Goal: Find contact information: Obtain details needed to contact an individual or organization

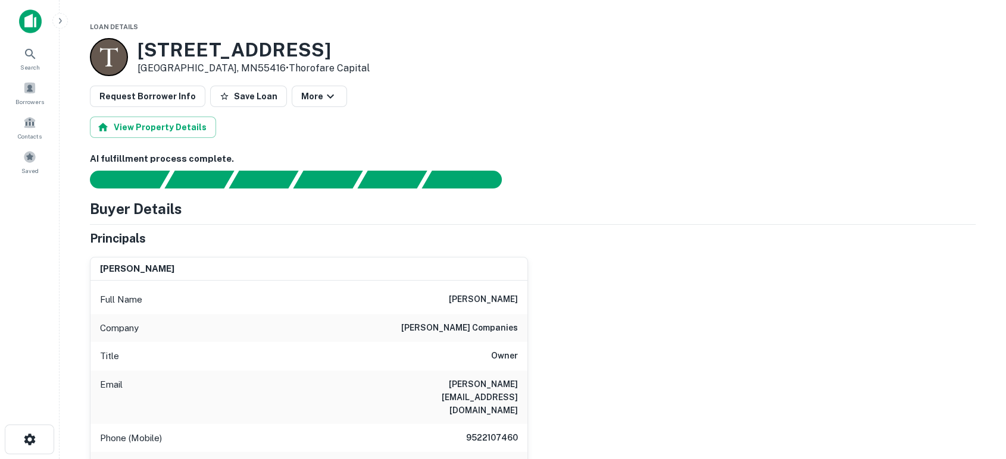
click at [647, 377] on div "brian roers Full Name brian roers Company roers companies Title Owner Email bri…" at bounding box center [527, 397] width 895 height 298
click at [640, 355] on div "brian roers Full Name brian roers Company roers companies Title Owner Email bri…" at bounding box center [527, 397] width 895 height 298
drag, startPoint x: 681, startPoint y: 308, endPoint x: 765, endPoint y: 261, distance: 96.2
click at [681, 308] on div "brian roers Full Name brian roers Company roers companies Title Owner Email bri…" at bounding box center [527, 397] width 895 height 298
click at [544, 427] on div "brian roers Full Name brian roers Company roers companies Title Owner Email bri…" at bounding box center [527, 397] width 895 height 298
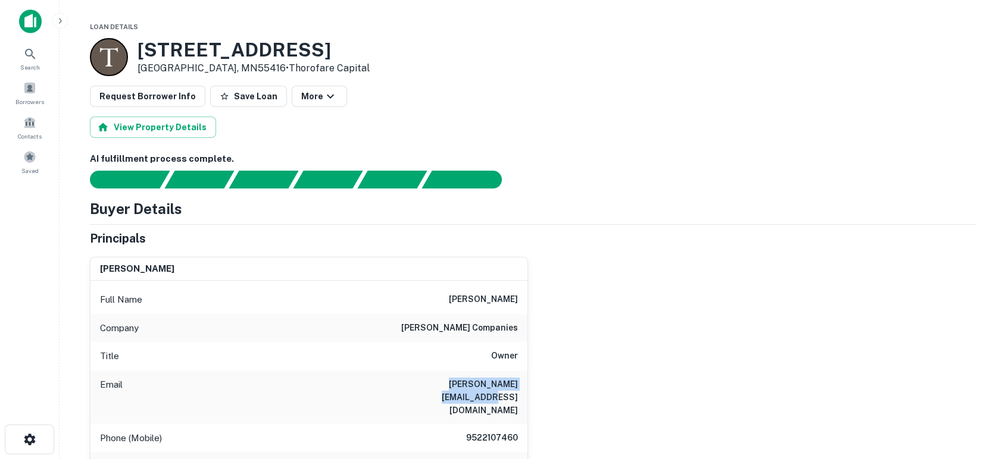
drag, startPoint x: 406, startPoint y: 385, endPoint x: 530, endPoint y: 384, distance: 124.4
click at [530, 384] on div "brian roers Full Name brian roers Company roers companies Title Owner Email bri…" at bounding box center [527, 397] width 895 height 298
copy h6 "brian@roerscompanies.com"
click at [694, 364] on div "brian roers Full Name brian roers Company roers companies Title Owner Email bri…" at bounding box center [527, 397] width 895 height 298
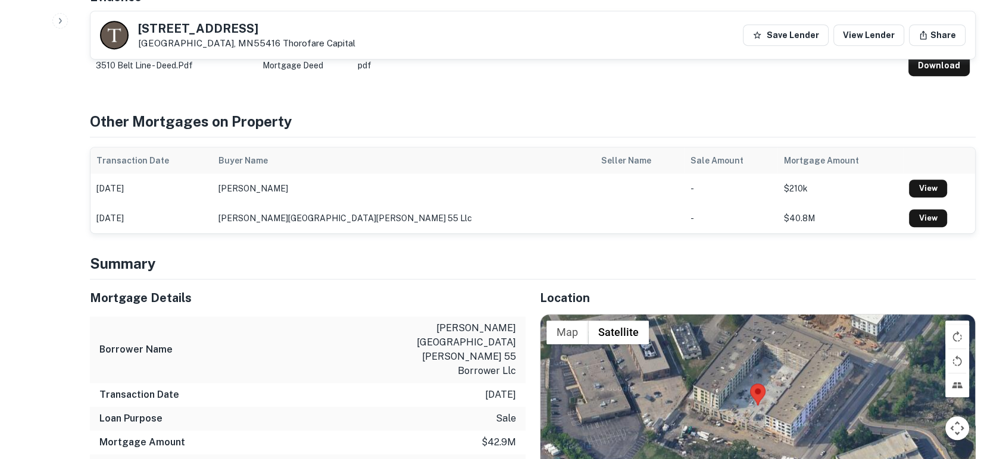
scroll to position [705, 0]
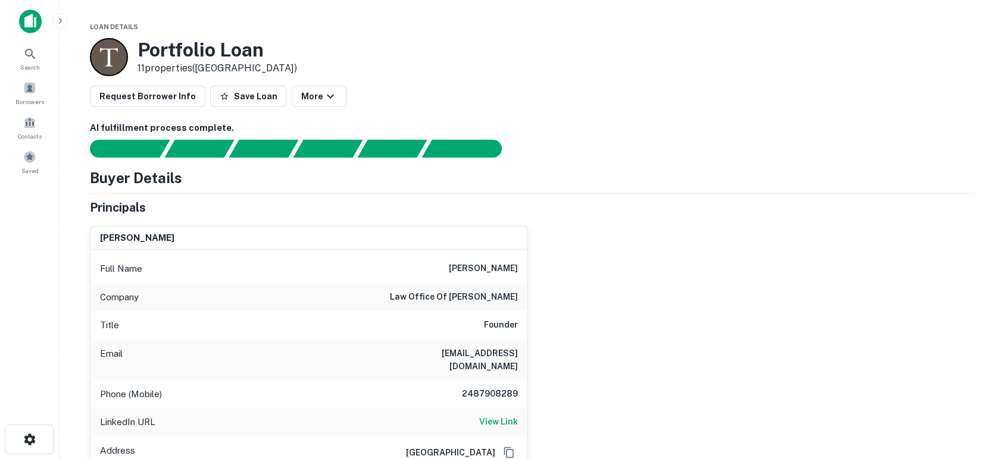
drag, startPoint x: 700, startPoint y: 287, endPoint x: 694, endPoint y: 292, distance: 8.5
click at [700, 287] on div "david baum Full Name david baum Company law office of david m. baum Title Found…" at bounding box center [527, 359] width 895 height 285
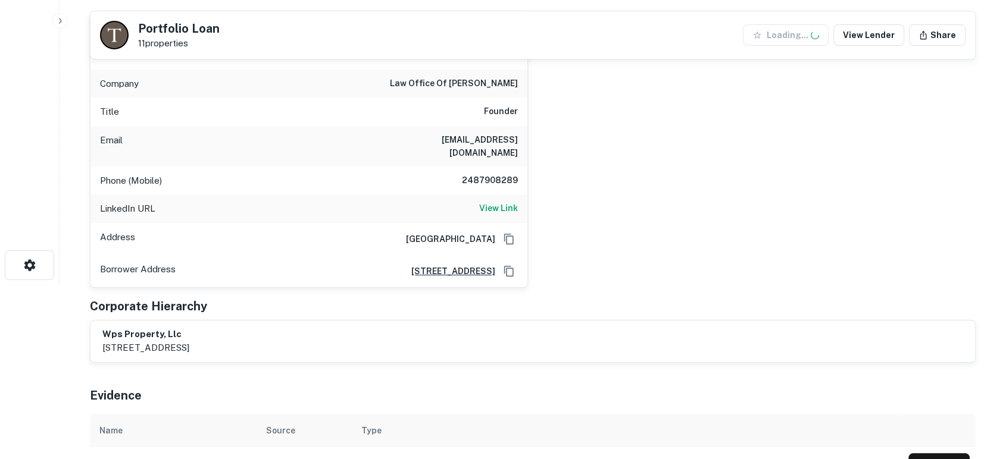
scroll to position [176, 0]
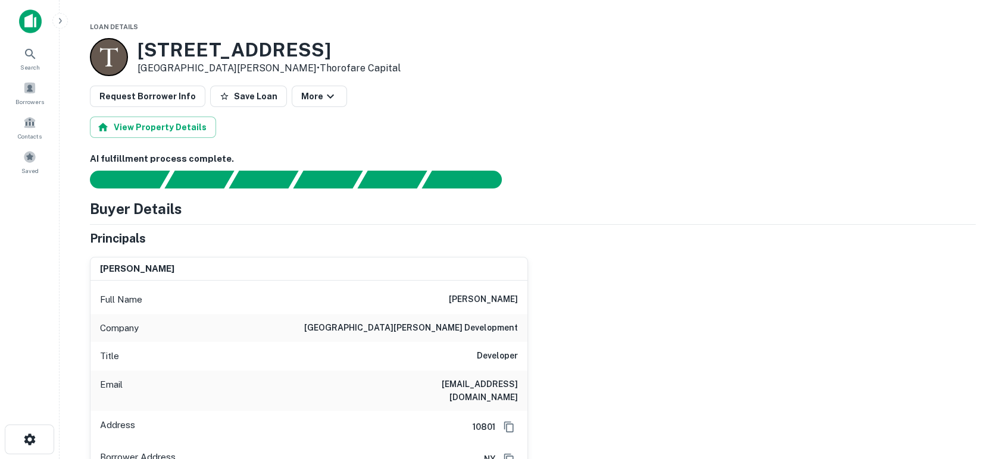
scroll to position [88, 0]
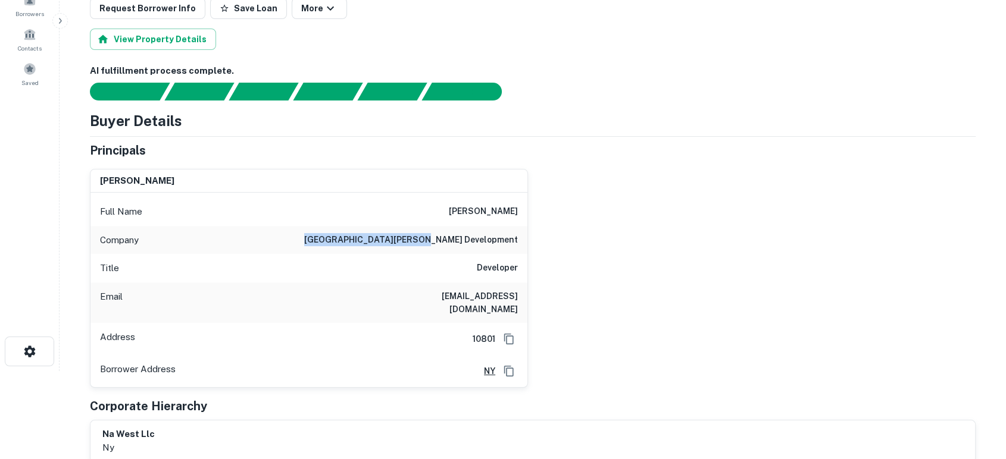
drag, startPoint x: 405, startPoint y: 239, endPoint x: 521, endPoint y: 239, distance: 116.6
click at [521, 239] on div "Company new rochelle development" at bounding box center [308, 240] width 437 height 29
copy h6 "new rochelle development"
drag, startPoint x: 359, startPoint y: 298, endPoint x: 522, endPoint y: 313, distance: 163.7
click at [522, 313] on div "Email yrobert@newrochelledevelopment.com" at bounding box center [308, 303] width 437 height 40
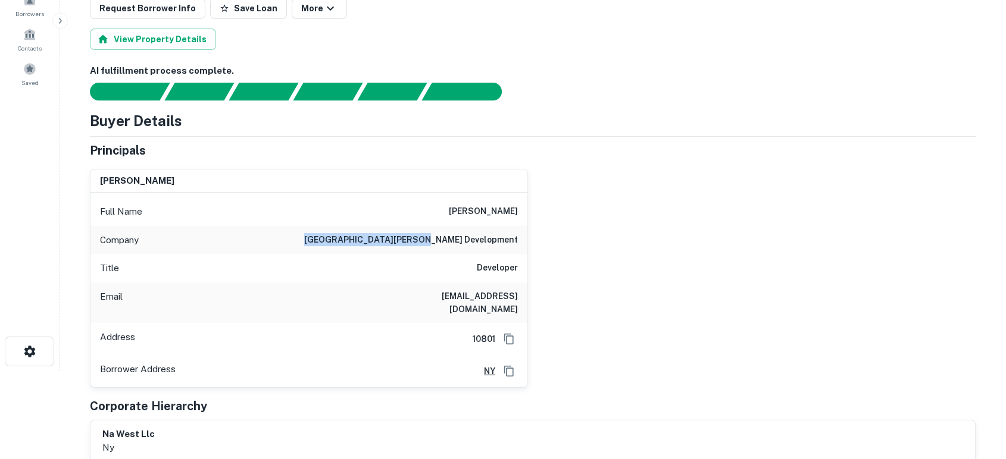
copy h6 "yrobert@newrochelledevelopment.com"
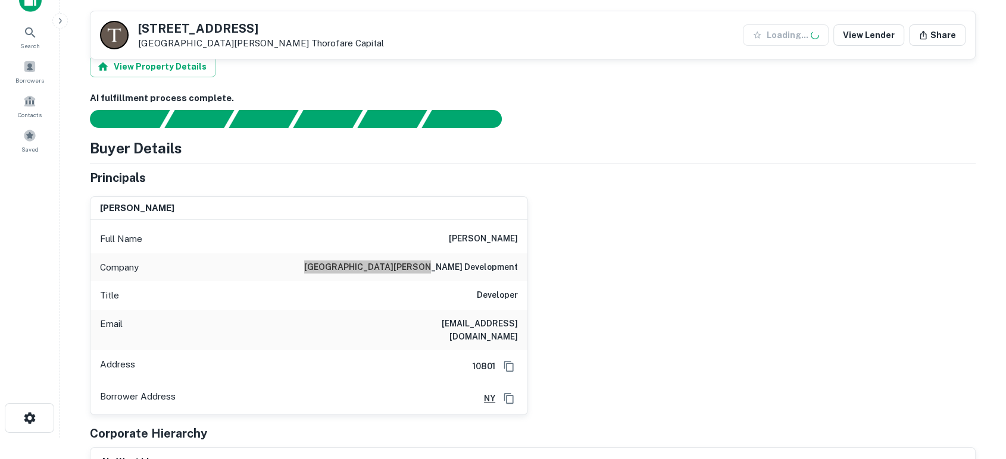
scroll to position [0, 0]
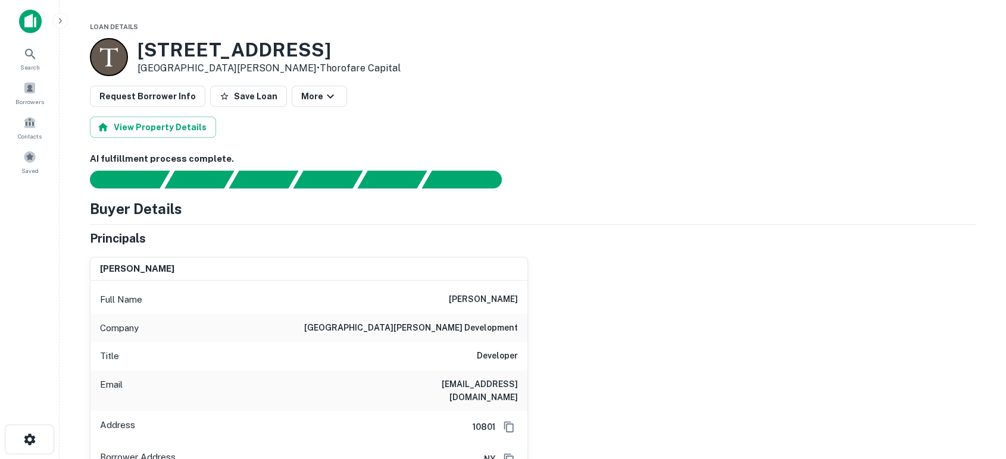
drag, startPoint x: 705, startPoint y: 184, endPoint x: 597, endPoint y: 129, distance: 120.3
click at [705, 184] on div at bounding box center [526, 180] width 900 height 18
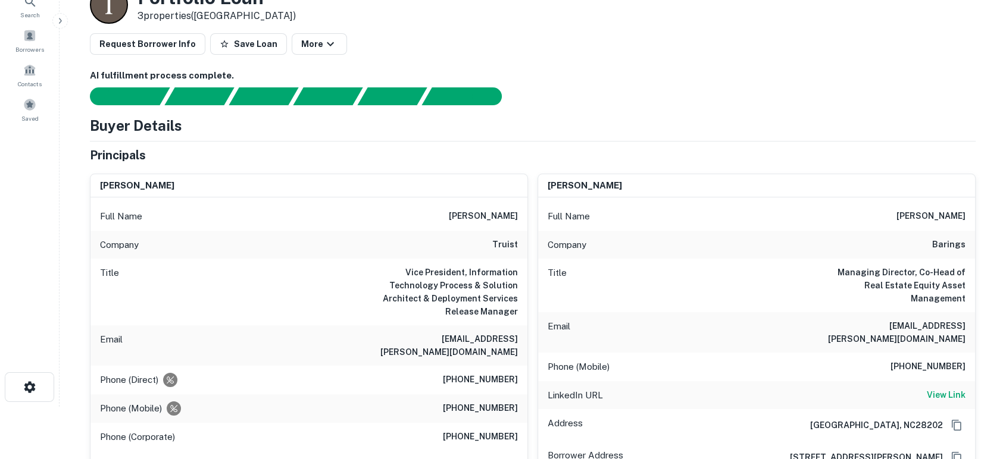
scroll to position [88, 0]
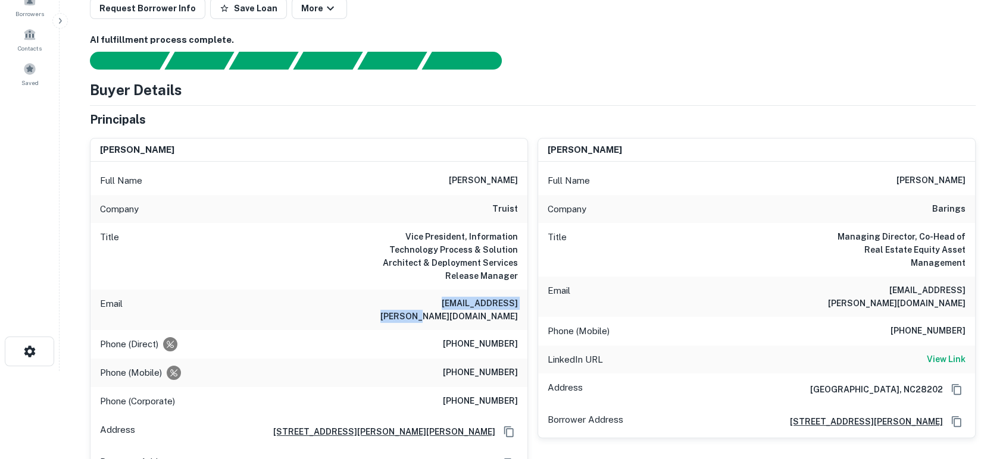
drag, startPoint x: 400, startPoint y: 297, endPoint x: 525, endPoint y: 301, distance: 125.6
click at [525, 301] on div "Email mark.freeman@truist.com" at bounding box center [308, 310] width 437 height 40
copy h6 "mark.freeman@truist.com"
drag, startPoint x: 909, startPoint y: 279, endPoint x: 962, endPoint y: 281, distance: 53.6
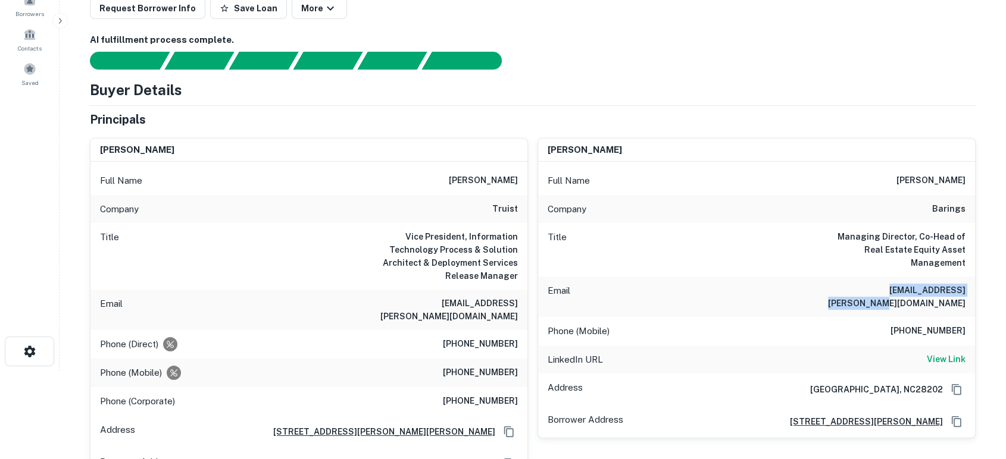
copy h6 "cassie.mccrain@barings.com"
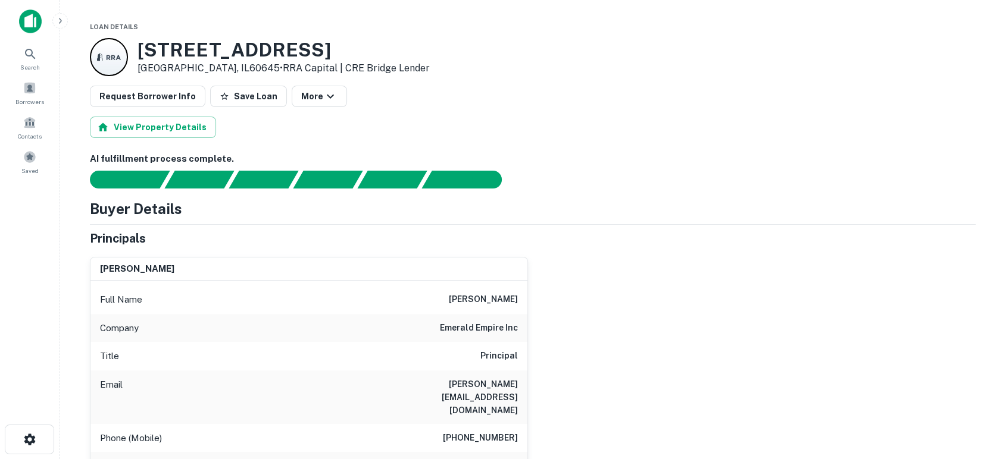
scroll to position [88, 0]
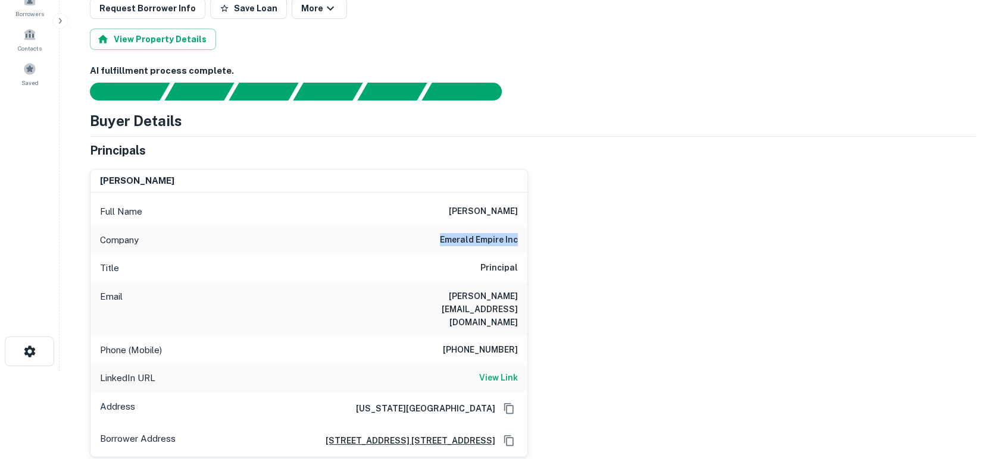
drag, startPoint x: 435, startPoint y: 238, endPoint x: 522, endPoint y: 244, distance: 87.7
click at [522, 244] on div "Company emerald empire inc" at bounding box center [308, 240] width 437 height 29
copy h6 "emerald empire inc"
click at [728, 348] on div "[PERSON_NAME] Full Name [PERSON_NAME] Company emerald empire inc Title Principa…" at bounding box center [527, 308] width 895 height 298
drag, startPoint x: 817, startPoint y: 256, endPoint x: 794, endPoint y: 290, distance: 41.3
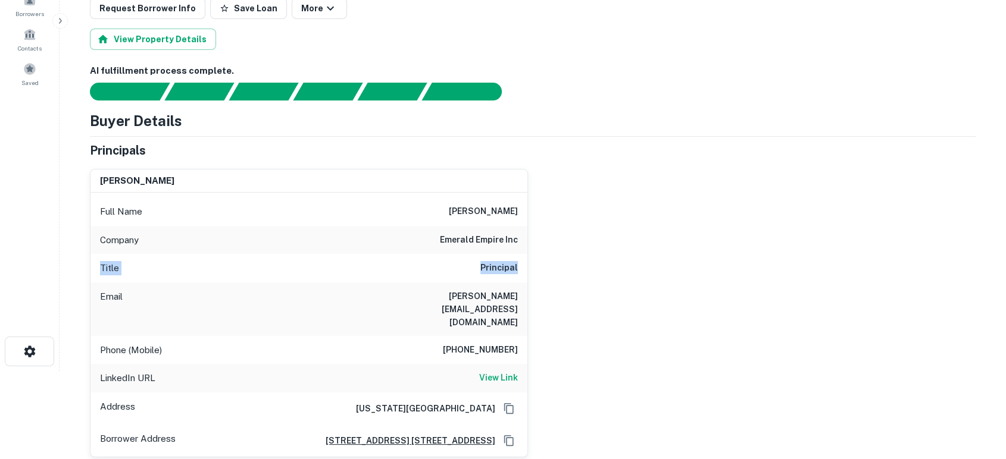
click at [810, 270] on div "[PERSON_NAME] Full Name [PERSON_NAME] Company emerald empire inc Title Principa…" at bounding box center [527, 308] width 895 height 298
click at [428, 307] on div "Email [PERSON_NAME][EMAIL_ADDRESS][DOMAIN_NAME]" at bounding box center [308, 310] width 437 height 54
drag, startPoint x: 387, startPoint y: 299, endPoint x: 528, endPoint y: 298, distance: 141.6
click at [528, 298] on div "[PERSON_NAME] Full Name [PERSON_NAME] Company emerald empire inc Title Principa…" at bounding box center [527, 308] width 895 height 298
copy h6 "moshe@emeraldempireinc.com"
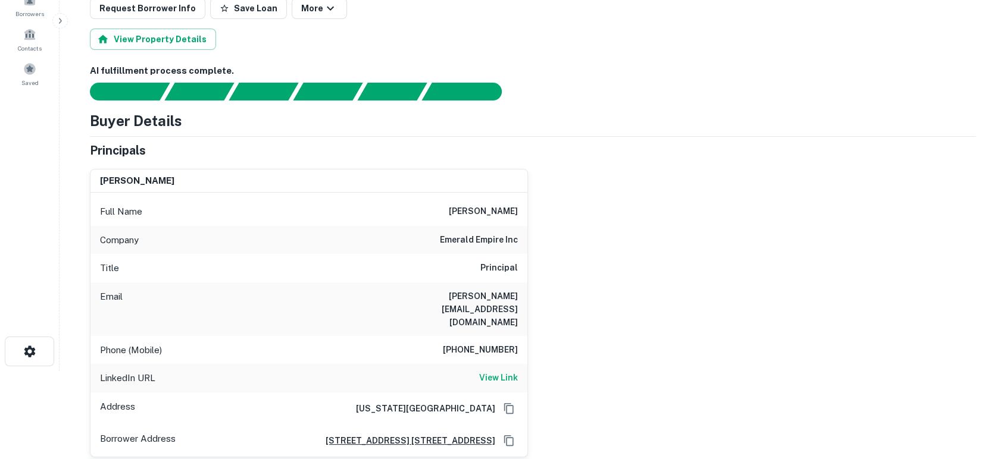
click at [652, 273] on div "moshe wechsler Full Name moshe wechsler Company emerald empire inc Title Princi…" at bounding box center [527, 308] width 895 height 298
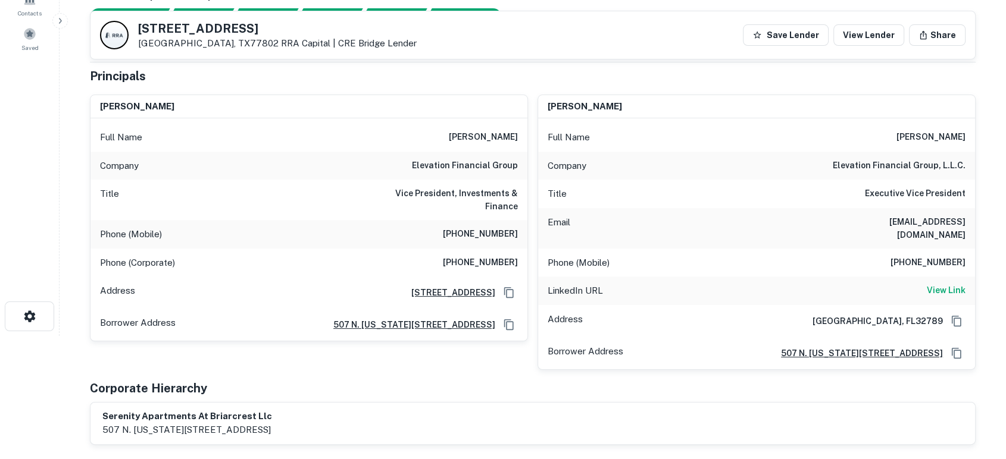
scroll to position [88, 0]
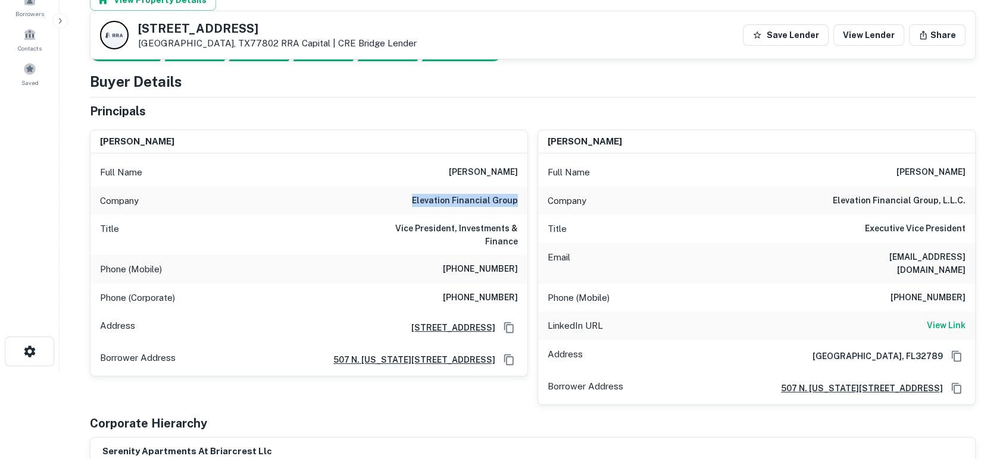
drag, startPoint x: 409, startPoint y: 205, endPoint x: 515, endPoint y: 201, distance: 106.0
click at [515, 201] on div "Company elevation financial group" at bounding box center [308, 201] width 437 height 29
copy h6 "elevation financial group"
click at [434, 251] on div "Title Vice President, Investments & Finance" at bounding box center [308, 235] width 437 height 40
drag, startPoint x: 446, startPoint y: 275, endPoint x: 518, endPoint y: 267, distance: 71.9
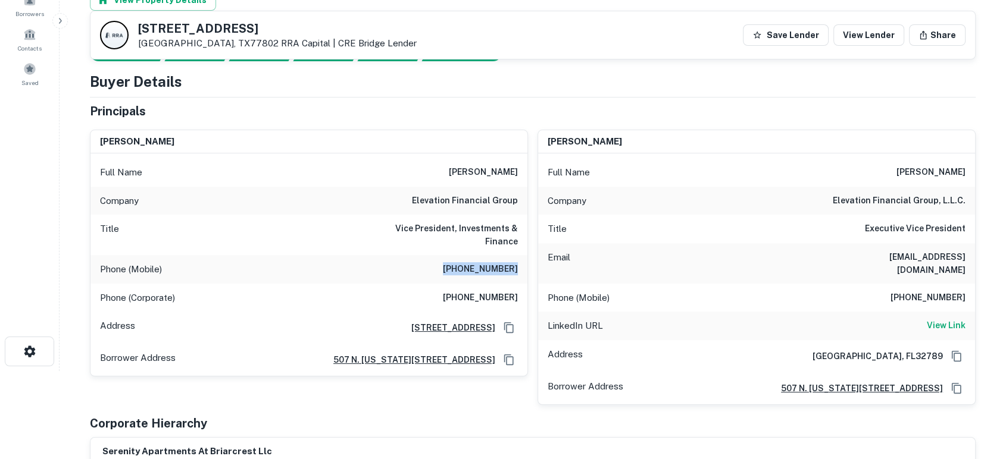
click at [518, 267] on div "Phone (Mobile) (407) 215-1362" at bounding box center [308, 269] width 437 height 29
copy h6 "(407) 215-1362"
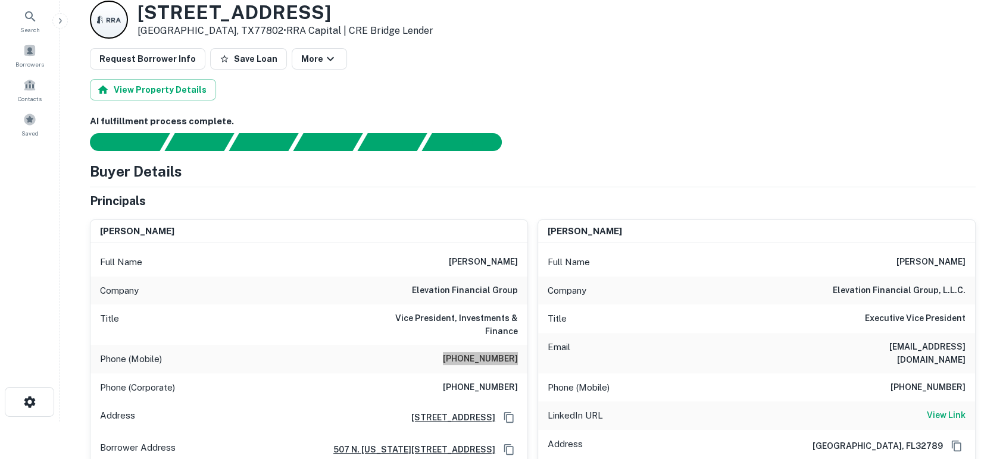
scroll to position [0, 0]
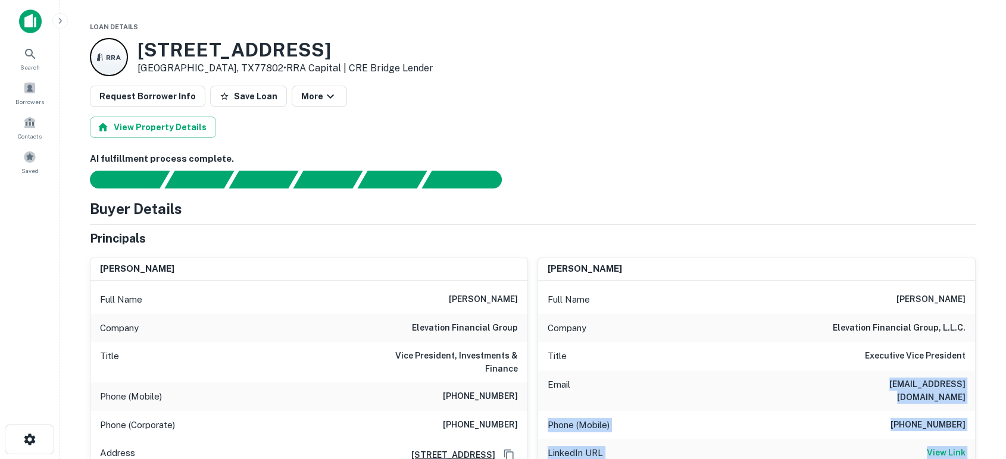
drag, startPoint x: 814, startPoint y: 388, endPoint x: 946, endPoint y: 386, distance: 132.1
click at [12, 27] on div "Search Borrowers Contacts Saved Loan Details 2410 Memorial Dr Bryan, TX77802 • …" at bounding box center [503, 229] width 1006 height 459
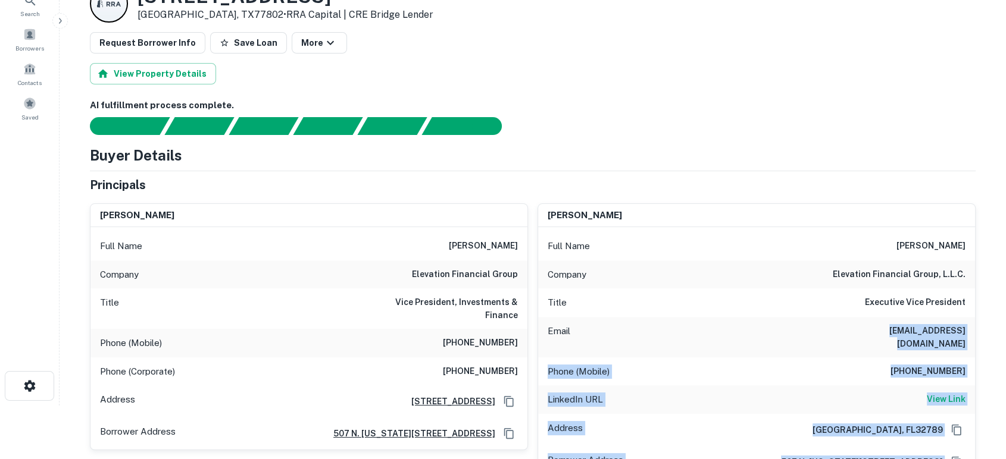
scroll to position [88, 0]
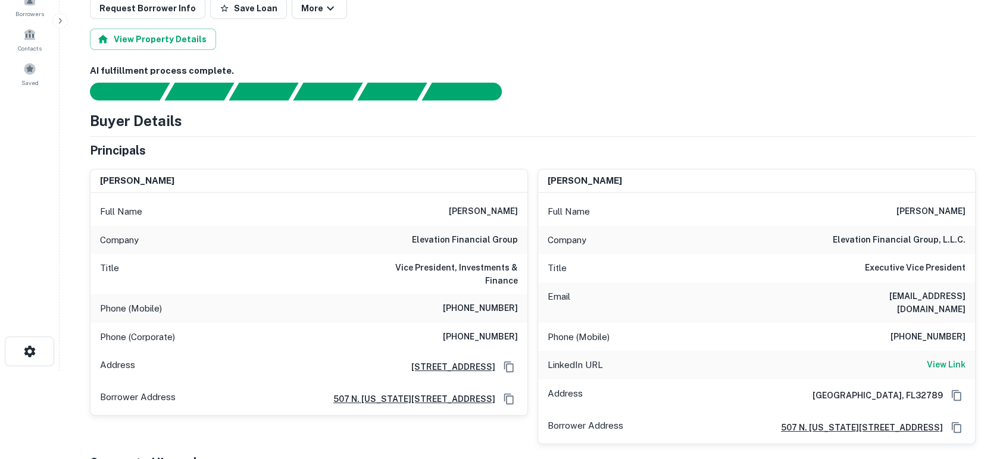
click at [866, 121] on div "Buyer Details" at bounding box center [532, 120] width 885 height 21
click at [962, 305] on h6 "sheaton@elevationfinancialgroup.com" at bounding box center [893, 303] width 143 height 26
drag, startPoint x: 966, startPoint y: 308, endPoint x: 805, endPoint y: 295, distance: 162.4
click at [805, 295] on div "Email sheaton@elevationfinancialgroup.com" at bounding box center [756, 303] width 437 height 40
copy h6 "sheaton@elevationfinancialgroup.com"
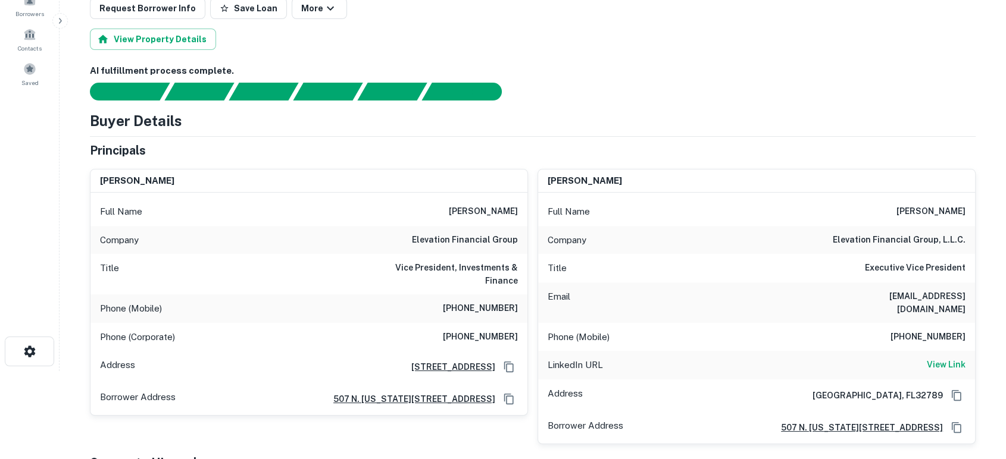
copy h6 "sheaton@elevationfinancialgroup.com"
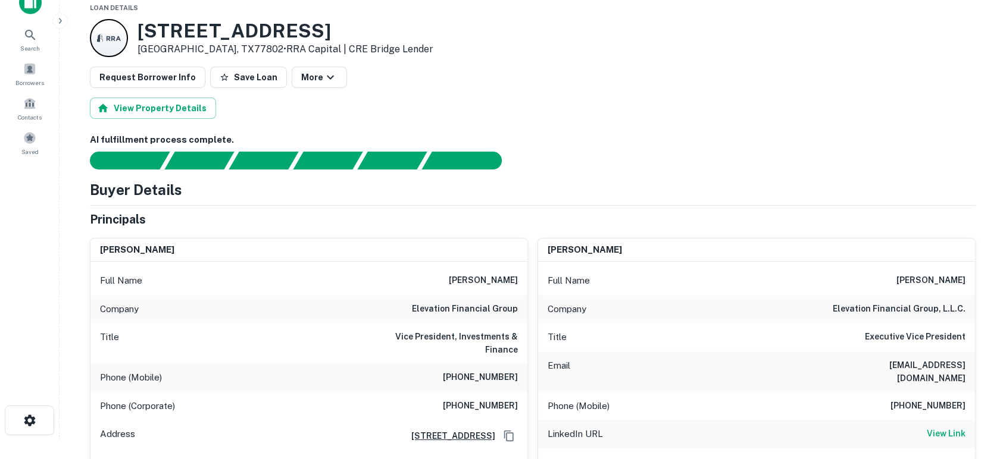
scroll to position [0, 0]
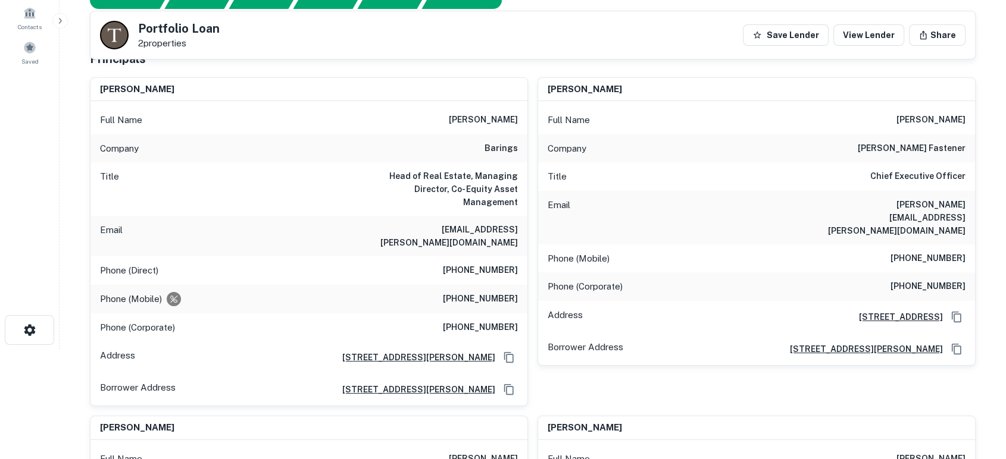
scroll to position [88, 0]
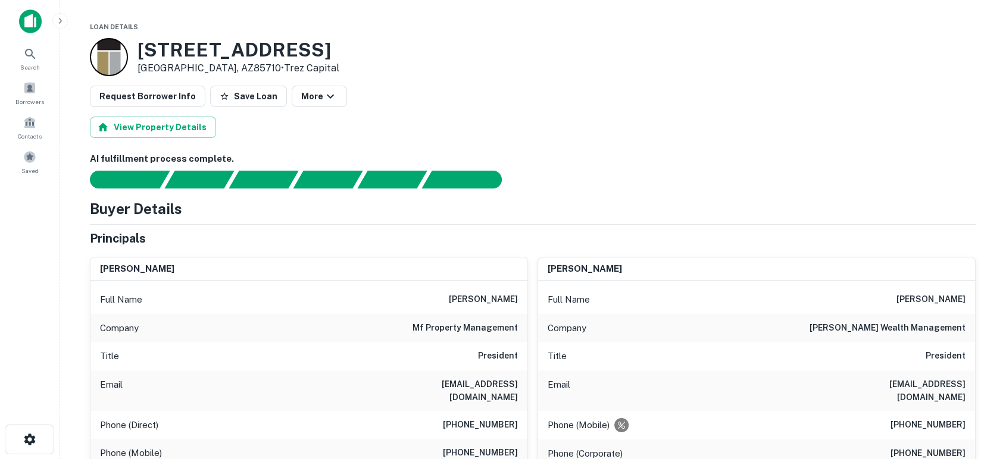
click at [634, 187] on div at bounding box center [526, 180] width 900 height 18
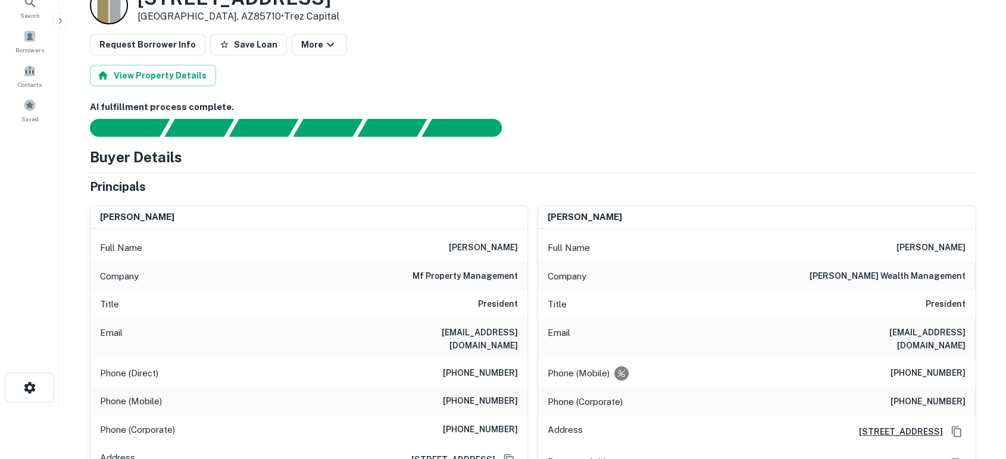
scroll to position [88, 0]
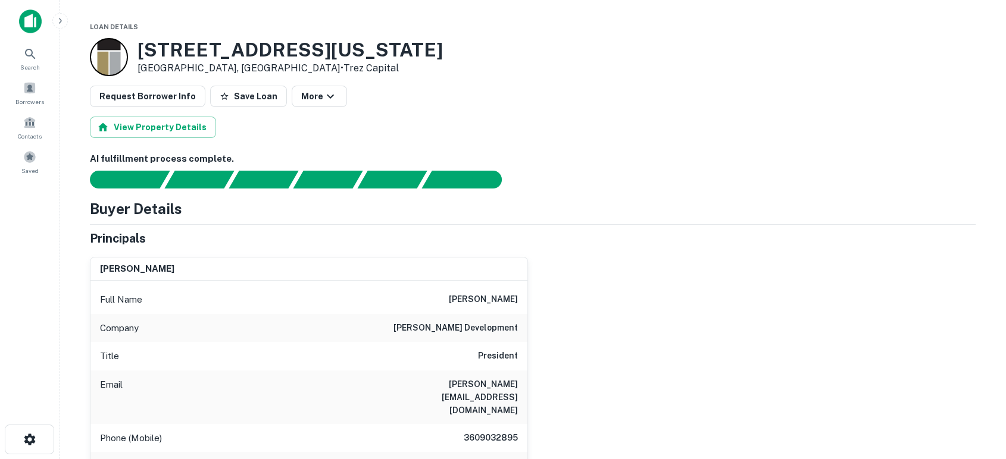
click at [608, 305] on div "[PERSON_NAME] Full Name [PERSON_NAME] Company [PERSON_NAME] development Title P…" at bounding box center [527, 397] width 895 height 298
drag, startPoint x: 461, startPoint y: 298, endPoint x: 543, endPoint y: 302, distance: 81.6
click at [543, 302] on div "[PERSON_NAME] Full Name [PERSON_NAME] Company [PERSON_NAME] development Title P…" at bounding box center [527, 397] width 895 height 298
copy h6 "[PERSON_NAME]"
drag, startPoint x: 430, startPoint y: 389, endPoint x: 538, endPoint y: 385, distance: 108.4
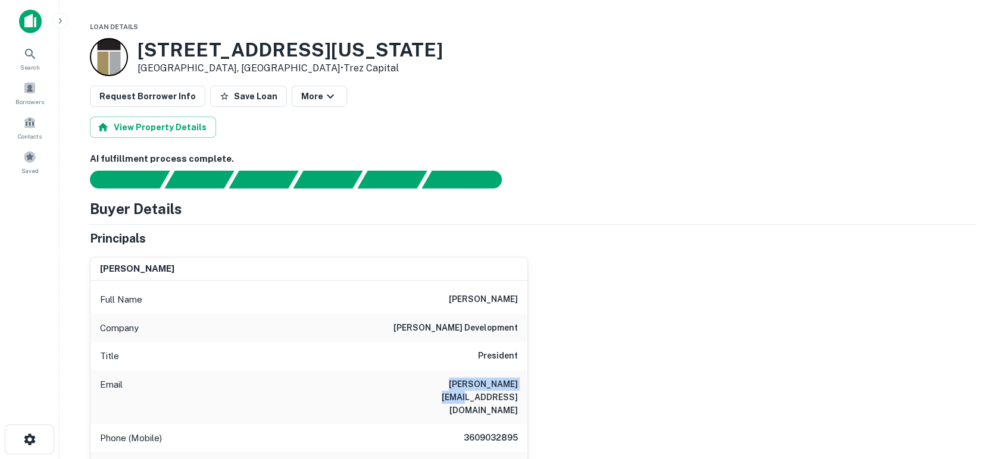
click at [538, 385] on div "[PERSON_NAME] Full Name [PERSON_NAME] Company [PERSON_NAME] development Title P…" at bounding box center [527, 397] width 895 height 298
copy h6 "[PERSON_NAME][EMAIL_ADDRESS][DOMAIN_NAME]"
click at [662, 313] on div "[PERSON_NAME] Full Name [PERSON_NAME] Company [PERSON_NAME] development Title P…" at bounding box center [527, 397] width 895 height 298
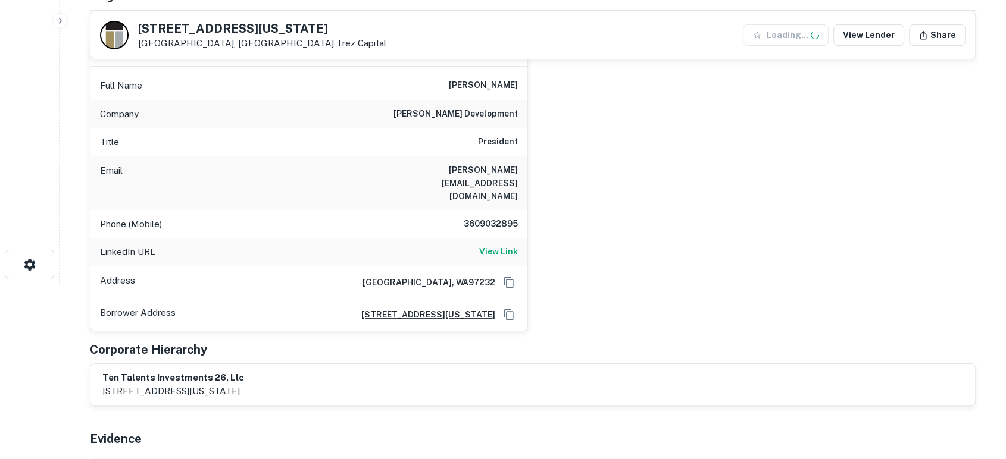
scroll to position [176, 0]
